Goal: Task Accomplishment & Management: Manage account settings

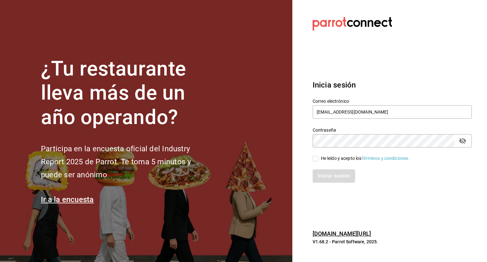
click at [317, 157] on input "He leído y acepto los Términos y condiciones." at bounding box center [316, 159] width 6 height 6
checkbox input "true"
click at [462, 138] on icon "passwordField" at bounding box center [463, 141] width 8 height 8
click at [339, 175] on button "Iniciar sesión" at bounding box center [334, 175] width 43 height 13
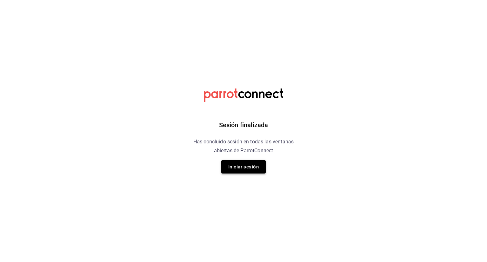
click at [247, 168] on button "Iniciar sesión" at bounding box center [243, 166] width 44 height 13
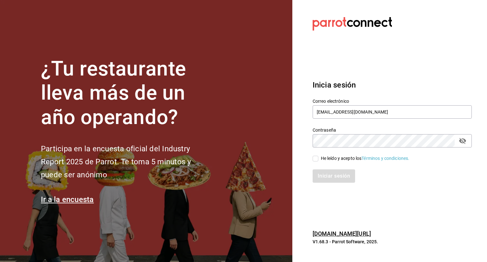
click at [318, 158] on span "He leído y acepto los Términos y condiciones." at bounding box center [363, 158] width 91 height 7
click at [318, 158] on input "He leído y acepto los Términos y condiciones." at bounding box center [316, 159] width 6 height 6
checkbox input "true"
click at [470, 142] on div "Contraseña" at bounding box center [392, 140] width 159 height 13
click at [463, 140] on icon "passwordField" at bounding box center [463, 141] width 8 height 8
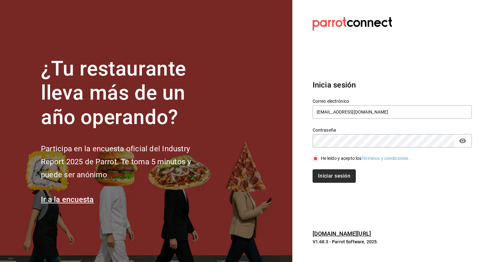
click at [348, 174] on button "Iniciar sesión" at bounding box center [334, 175] width 43 height 13
